Goal: Task Accomplishment & Management: Complete application form

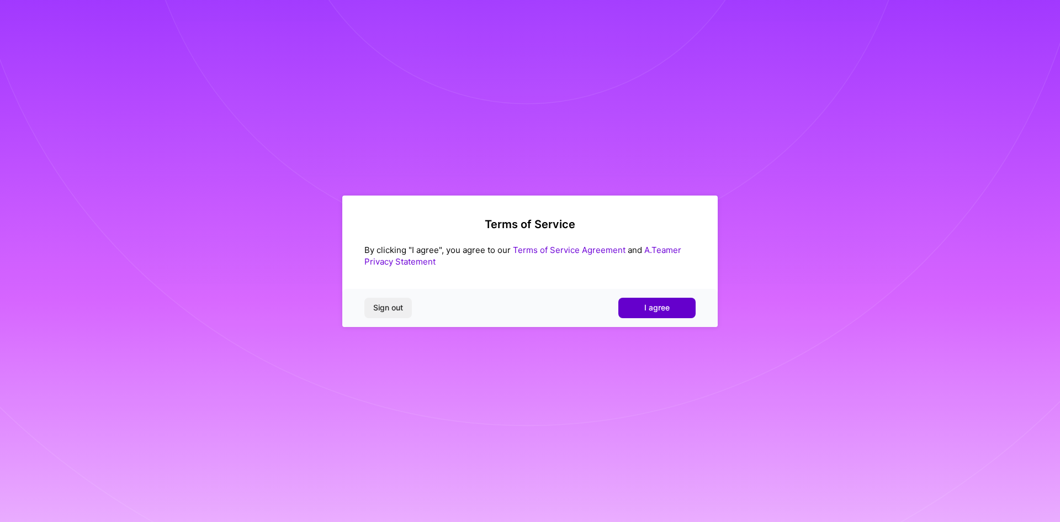
click at [645, 310] on span "I agree" at bounding box center [656, 307] width 25 height 11
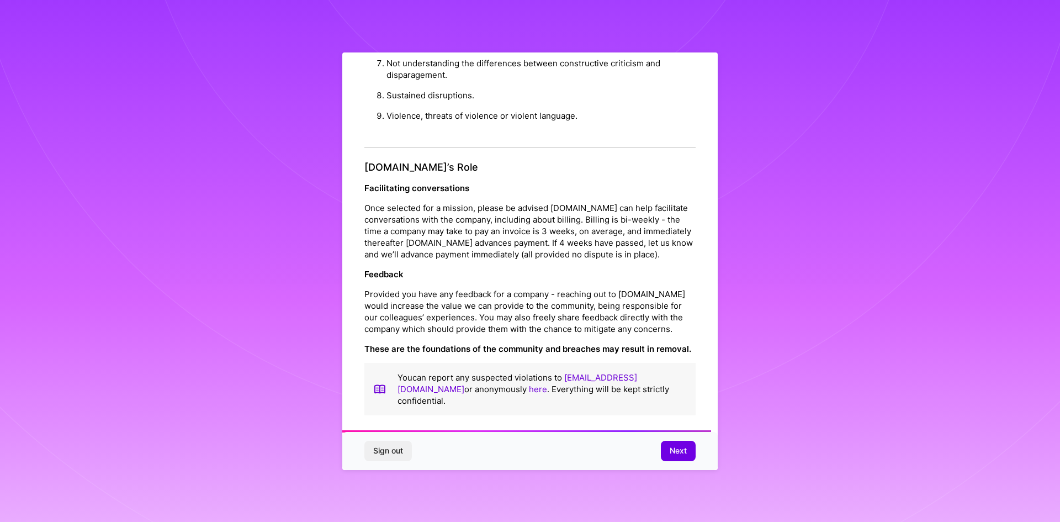
scroll to position [1178, 0]
click at [675, 451] on span "Next" at bounding box center [678, 450] width 17 height 11
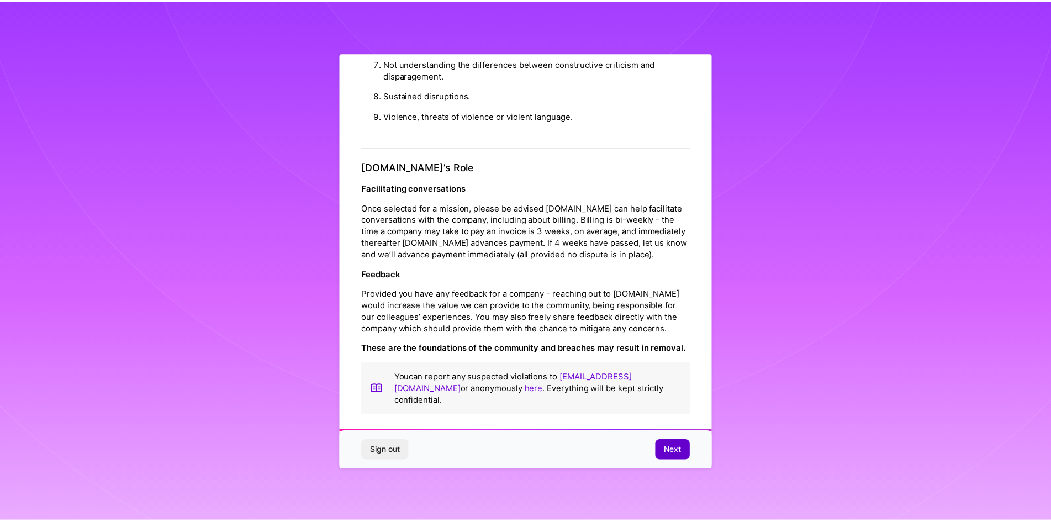
scroll to position [0, 0]
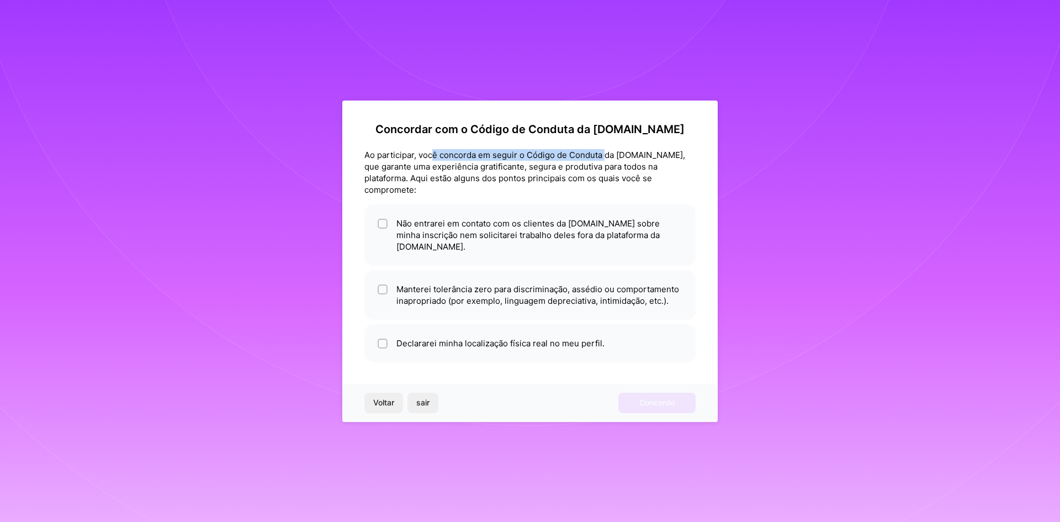
drag, startPoint x: 432, startPoint y: 167, endPoint x: 608, endPoint y: 166, distance: 176.1
click at [608, 166] on font "Ao participar, você concorda em seguir o Código de Conduta da [DOMAIN_NAME], qu…" at bounding box center [524, 172] width 321 height 45
drag, startPoint x: 410, startPoint y: 180, endPoint x: 494, endPoint y: 180, distance: 83.9
click at [494, 180] on font "Ao participar, você concorda em seguir o Código de Conduta da [DOMAIN_NAME], qu…" at bounding box center [524, 172] width 321 height 45
drag, startPoint x: 542, startPoint y: 177, endPoint x: 565, endPoint y: 178, distance: 23.2
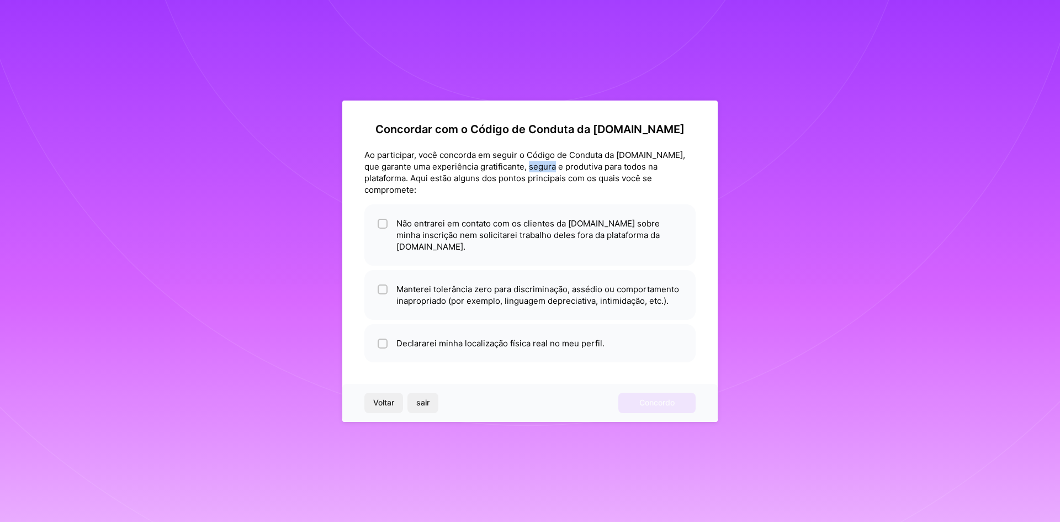
click at [565, 178] on font "Ao participar, você concorda em seguir o Código de Conduta da [DOMAIN_NAME], qu…" at bounding box center [524, 172] width 321 height 45
click at [385, 224] on input "checkbox" at bounding box center [384, 224] width 8 height 8
checkbox input "true"
click at [386, 286] on input "checkbox" at bounding box center [384, 290] width 8 height 8
checkbox input "true"
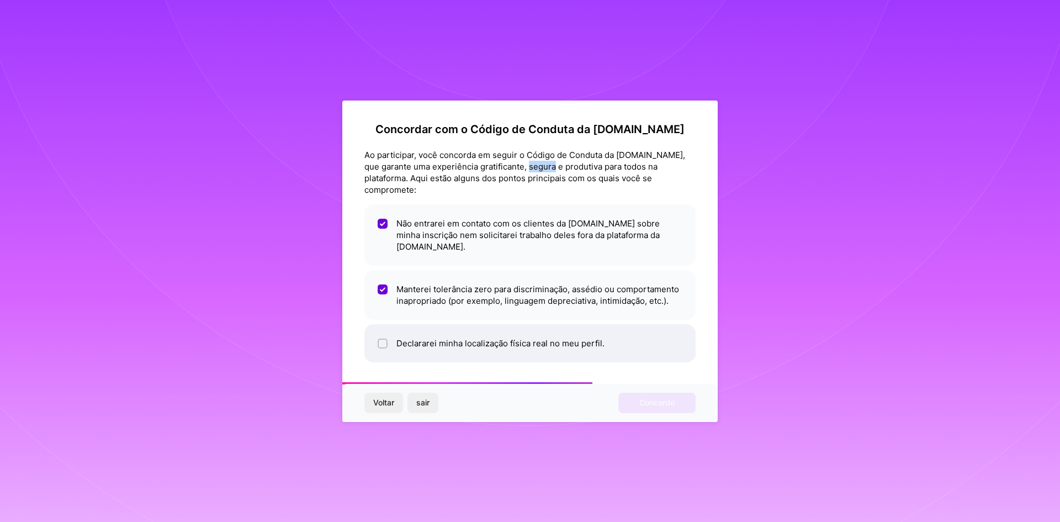
click at [383, 340] on input "checkbox" at bounding box center [384, 344] width 8 height 8
checkbox input "true"
click at [643, 398] on font "Concordo" at bounding box center [656, 402] width 35 height 9
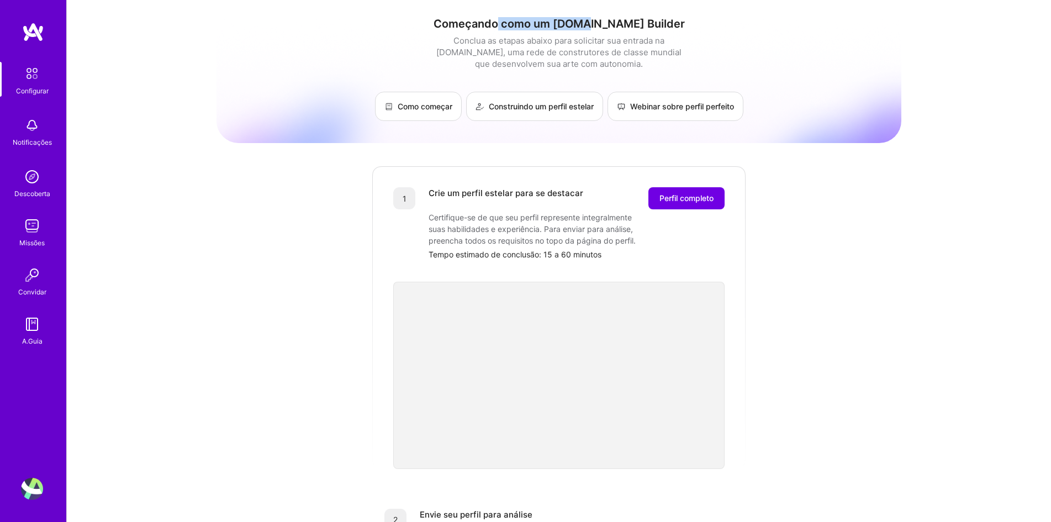
drag, startPoint x: 525, startPoint y: 25, endPoint x: 612, endPoint y: 28, distance: 86.7
click at [612, 28] on font "Começando como um [DOMAIN_NAME] Builder" at bounding box center [558, 23] width 251 height 13
drag, startPoint x: 457, startPoint y: 41, endPoint x: 645, endPoint y: 43, distance: 188.3
click at [645, 43] on font "Conclua as etapas abaixo para solicitar sua entrada na [DOMAIN_NAME], uma rede …" at bounding box center [558, 52] width 245 height 34
drag, startPoint x: 462, startPoint y: 51, endPoint x: 595, endPoint y: 52, distance: 133.6
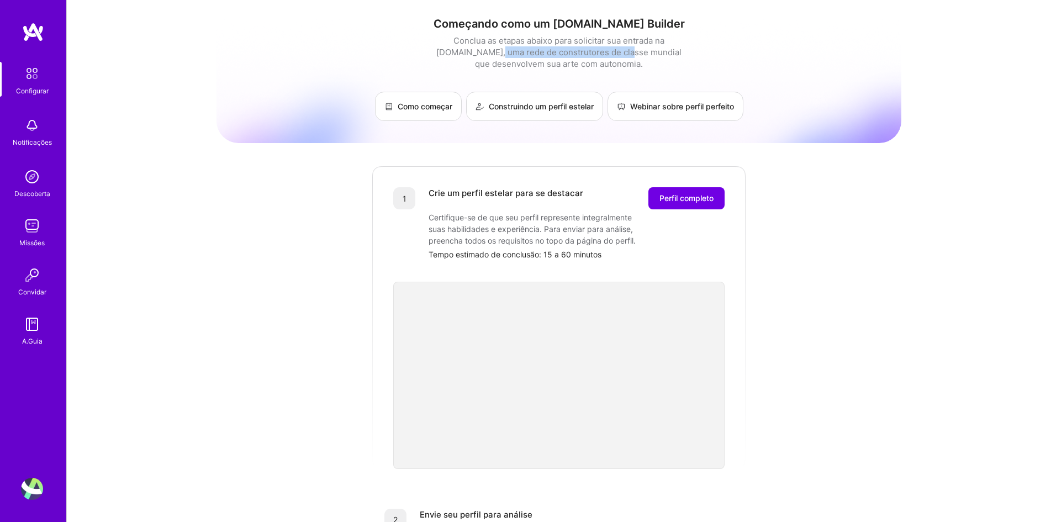
click at [595, 52] on font "Conclua as etapas abaixo para solicitar sua entrada na [DOMAIN_NAME], uma rede …" at bounding box center [558, 52] width 245 height 34
click at [309, 195] on div "Começando como um [DOMAIN_NAME] Builder Conclua as etapas abaixo para solicitar…" at bounding box center [558, 442] width 685 height 869
